Goal: Task Accomplishment & Management: Use online tool/utility

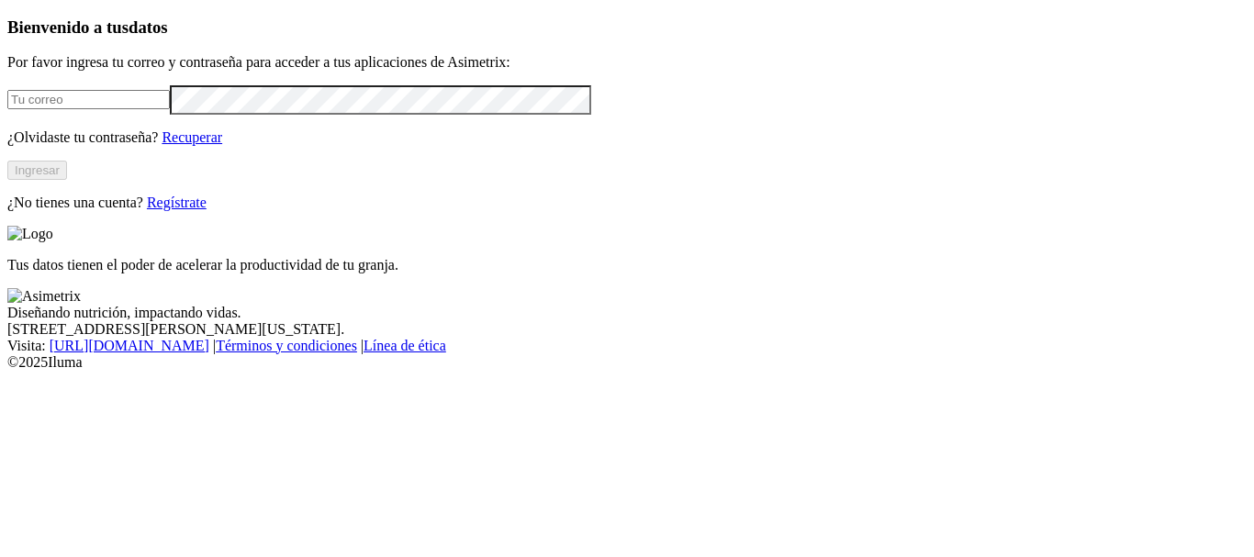
type input "[PERSON_NAME][EMAIL_ADDRESS][PERSON_NAME][DOMAIN_NAME]"
click at [67, 180] on button "Ingresar" at bounding box center [37, 170] width 60 height 19
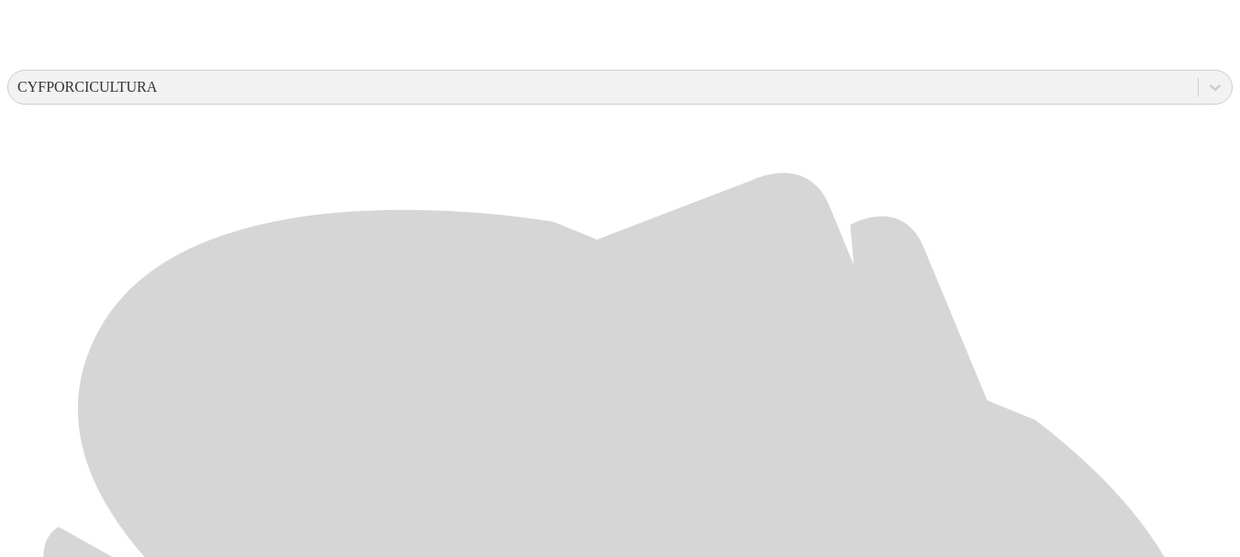
scroll to position [719, 0]
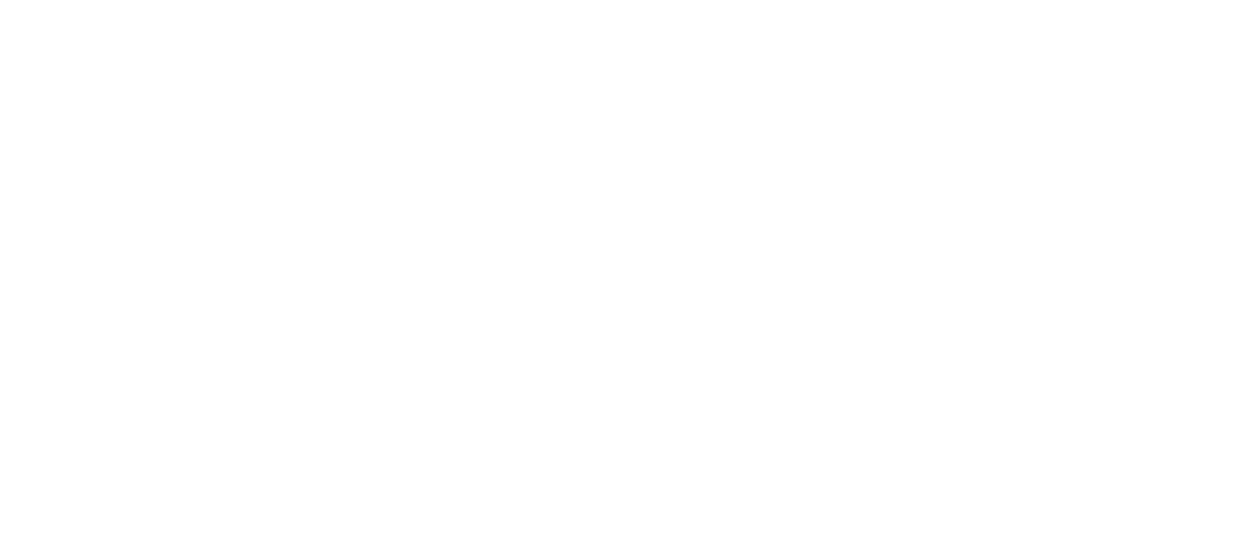
type input "JUN-25"
